Goal: Information Seeking & Learning: Learn about a topic

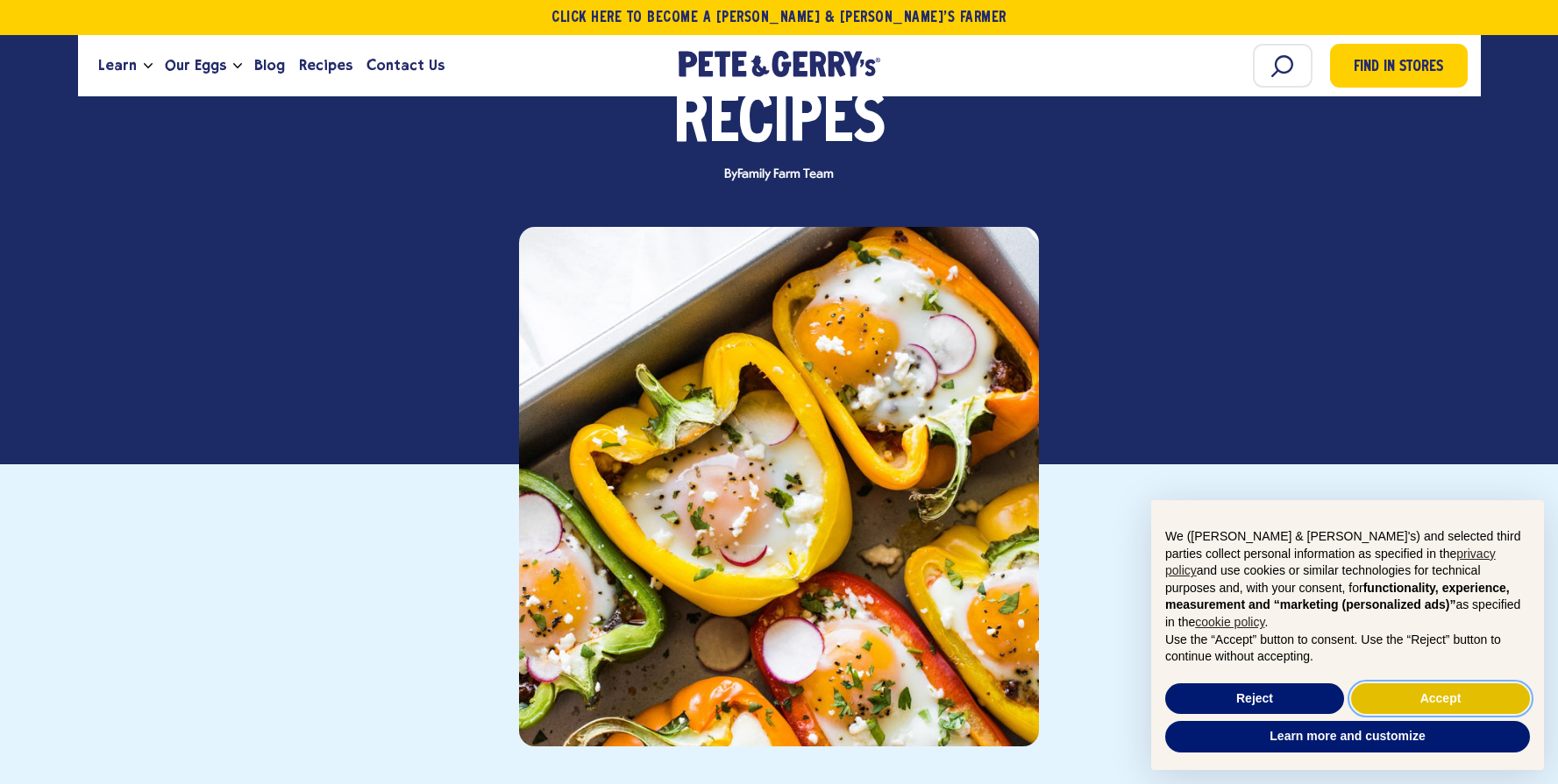
click at [1454, 699] on button "Accept" at bounding box center [1440, 698] width 178 height 31
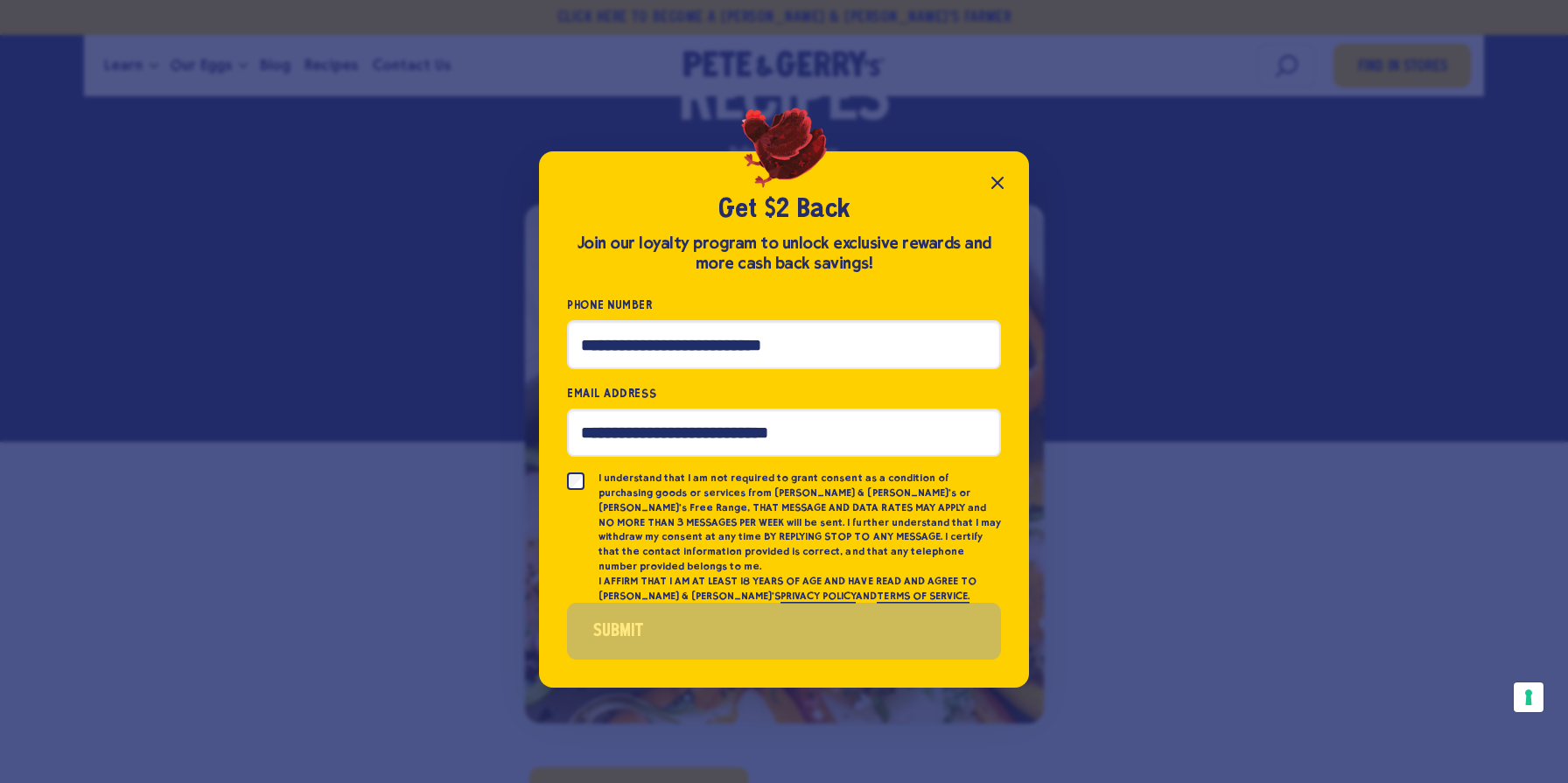
click at [997, 183] on icon "Close popup" at bounding box center [998, 184] width 21 height 21
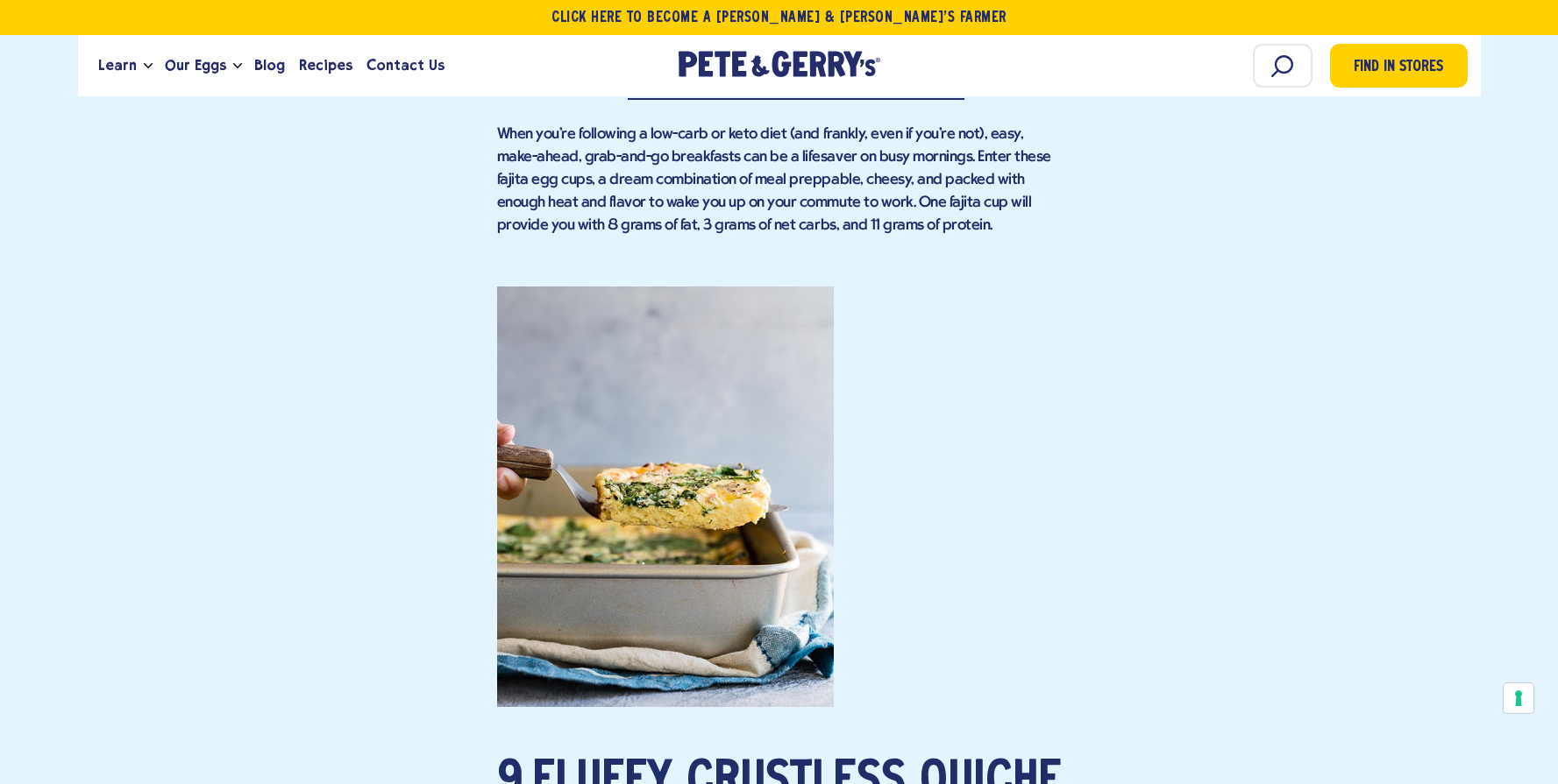
scroll to position [7010, 0]
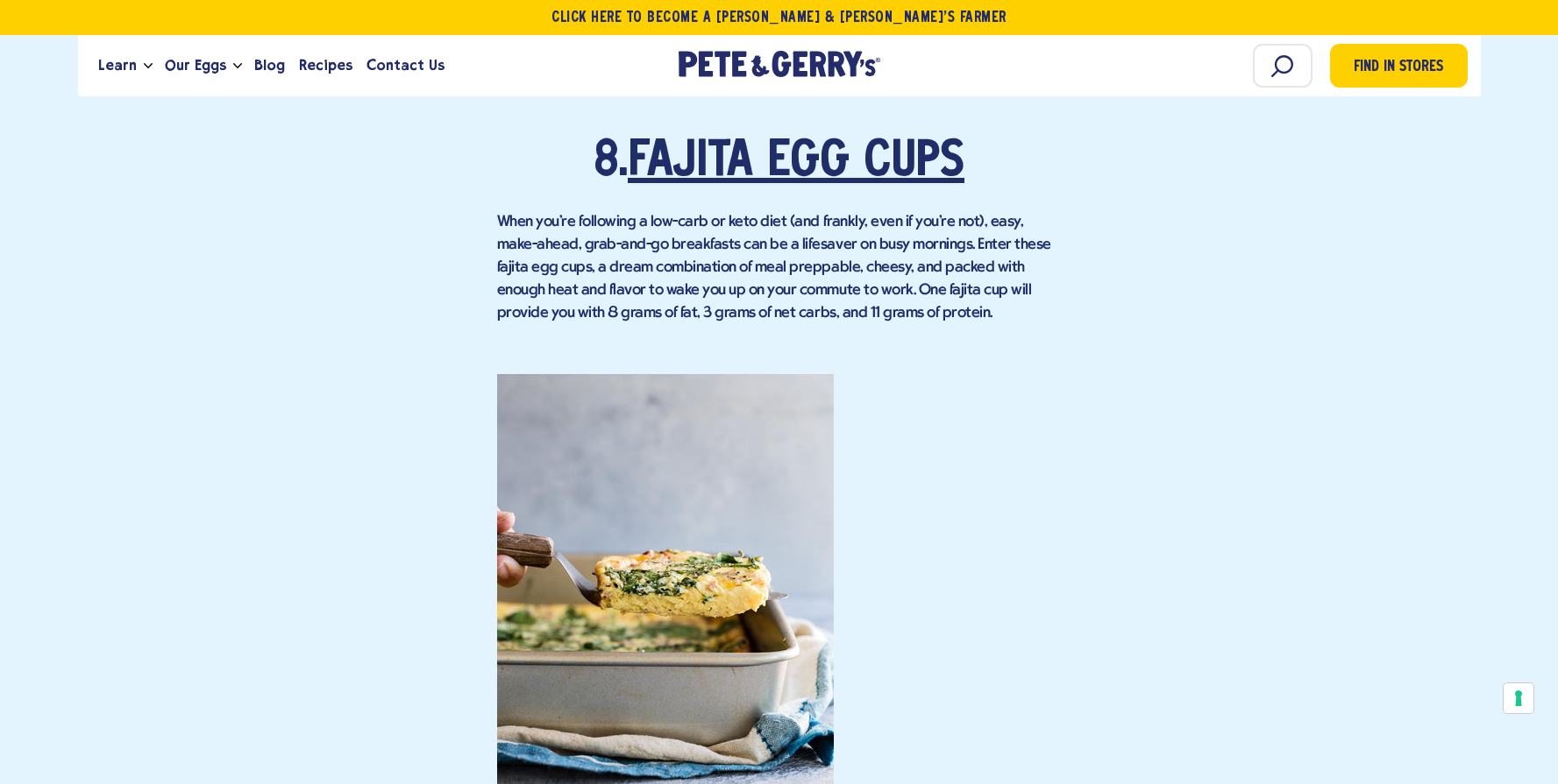
click at [647, 138] on link "Fajita Egg Cups" at bounding box center [795, 162] width 336 height 49
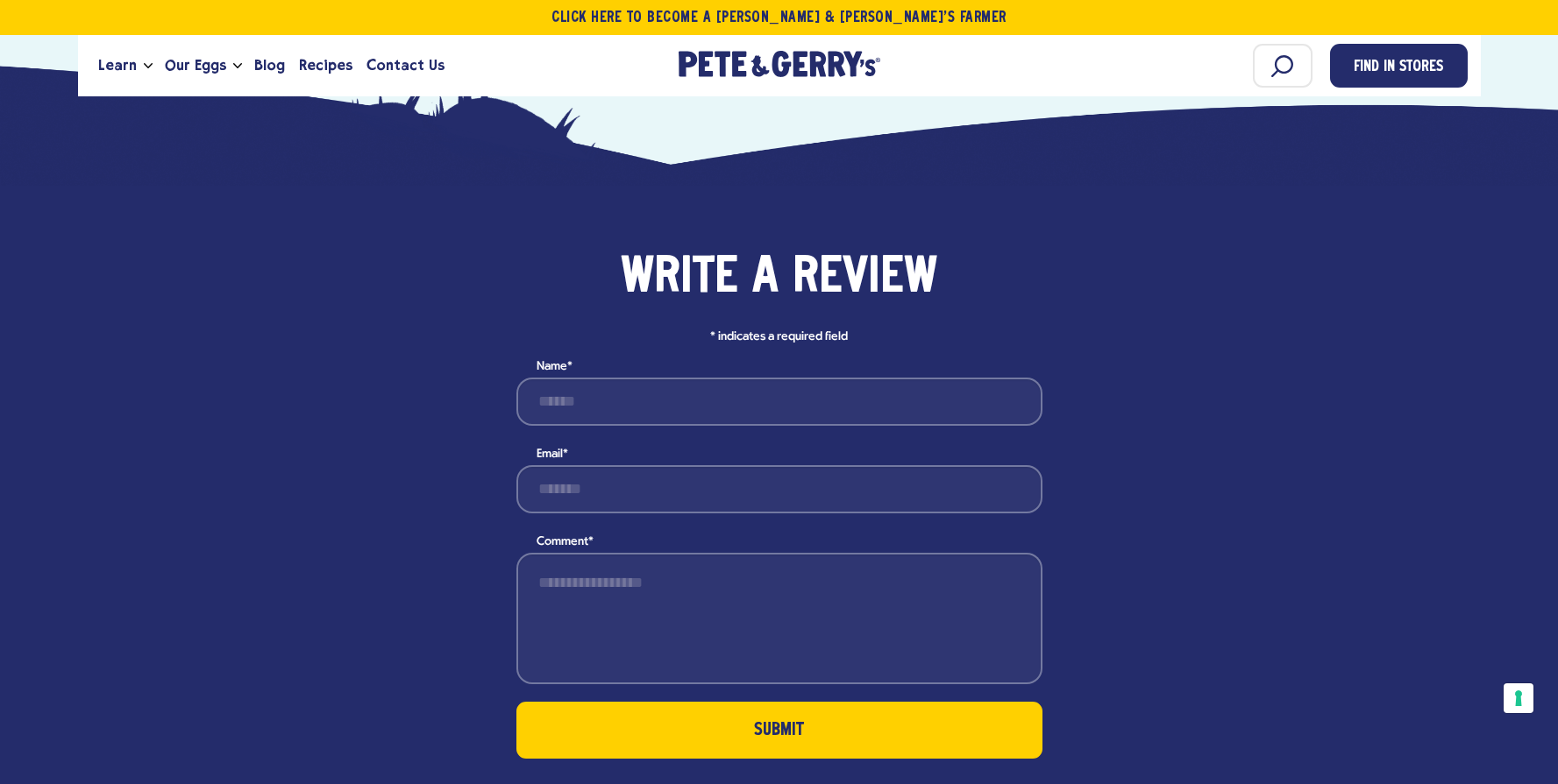
scroll to position [2365, 0]
